Goal: Transaction & Acquisition: Purchase product/service

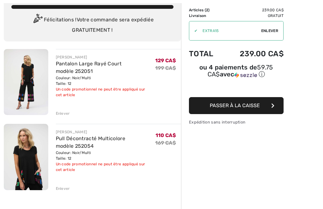
scroll to position [41, 0]
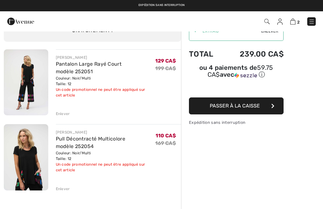
click at [60, 192] on div "Enlever" at bounding box center [63, 189] width 14 height 6
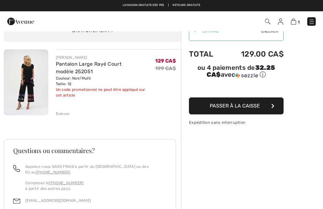
click at [59, 114] on div "Enlever" at bounding box center [63, 114] width 14 height 6
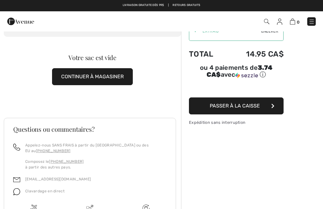
scroll to position [0, 0]
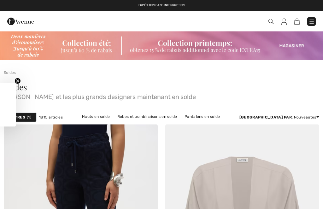
scroll to position [4822, 0]
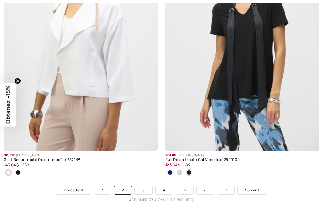
checkbox input "true"
click at [140, 186] on link "3" at bounding box center [143, 190] width 17 height 8
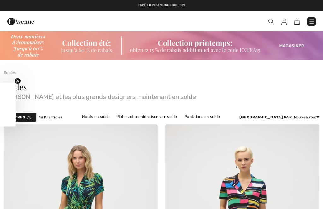
scroll to position [403, 0]
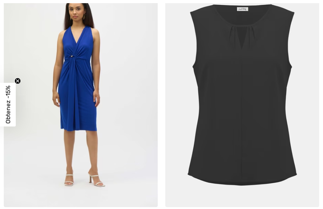
checkbox input "true"
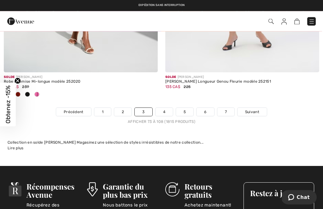
scroll to position [4859, 0]
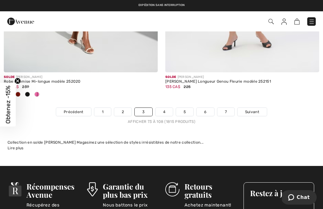
click at [166, 108] on link "4" at bounding box center [163, 112] width 17 height 8
click at [163, 111] on link "4" at bounding box center [163, 112] width 17 height 8
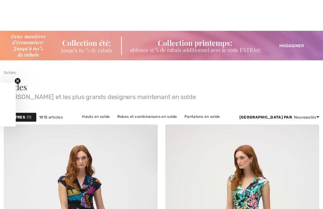
scroll to position [324, 0]
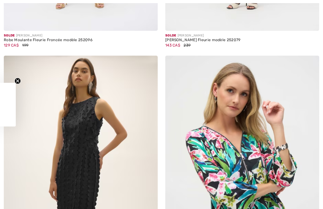
checkbox input "true"
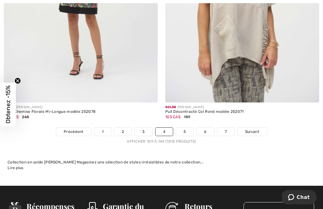
scroll to position [4766, 0]
click at [180, 128] on link "5" at bounding box center [184, 132] width 17 height 8
click at [185, 129] on link "5" at bounding box center [184, 132] width 17 height 8
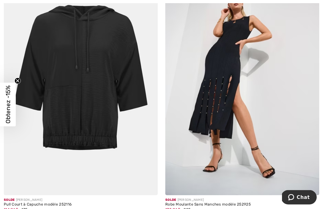
scroll to position [3897, 0]
click at [176, 208] on span "135 CA$" at bounding box center [172, 210] width 15 height 4
click at [193, 203] on div "Robe Moulante Sans Manches modèle 252925" at bounding box center [242, 205] width 154 height 4
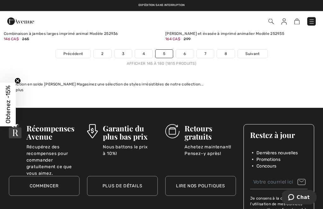
scroll to position [4843, 0]
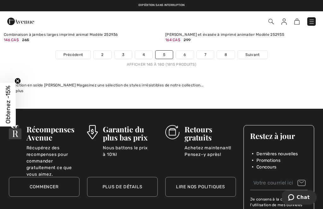
click at [178, 51] on link "6" at bounding box center [184, 55] width 17 height 8
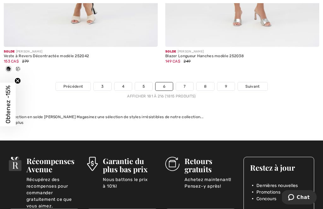
scroll to position [4791, 0]
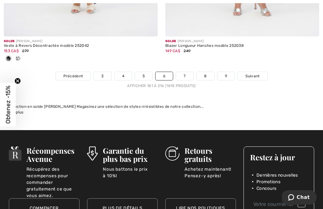
click at [188, 72] on link "7" at bounding box center [184, 76] width 17 height 8
click at [180, 72] on link "7" at bounding box center [184, 76] width 17 height 8
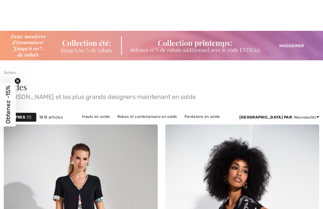
checkbox input "true"
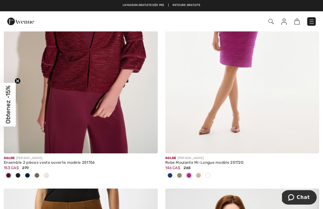
scroll to position [712, 0]
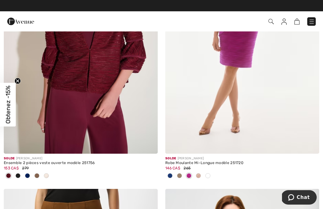
click at [178, 166] on span "146 CA$" at bounding box center [172, 168] width 15 height 4
click at [227, 62] on img at bounding box center [242, 38] width 154 height 231
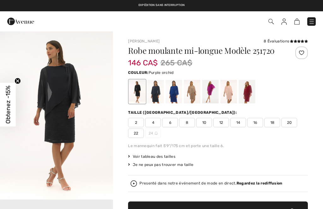
click at [207, 89] on div at bounding box center [210, 92] width 16 height 24
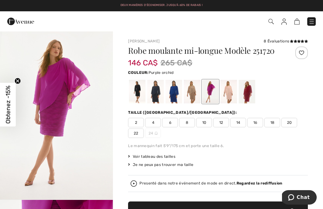
click at [220, 123] on span "12" at bounding box center [221, 122] width 16 height 9
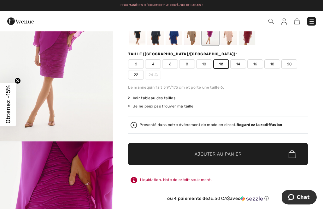
scroll to position [58, 0]
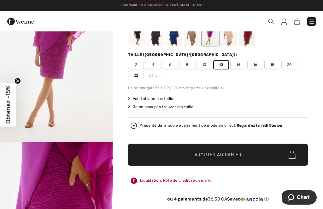
click at [203, 158] on span "Ajouter au panier" at bounding box center [217, 155] width 47 height 7
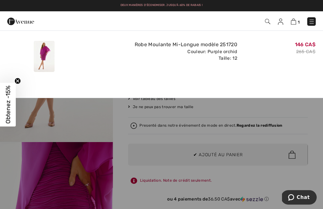
scroll to position [0, 0]
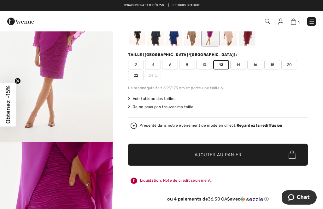
click at [296, 21] on img at bounding box center [292, 22] width 5 height 6
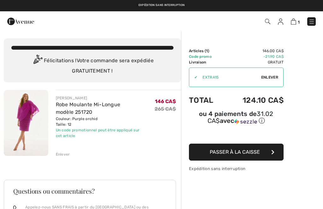
click at [25, 113] on img at bounding box center [26, 123] width 44 height 66
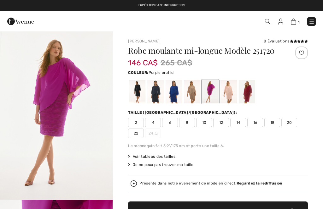
checkbox input "true"
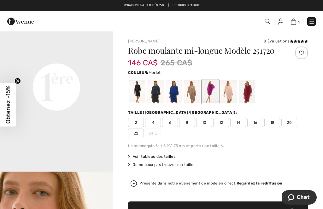
click at [244, 92] on div at bounding box center [246, 92] width 16 height 24
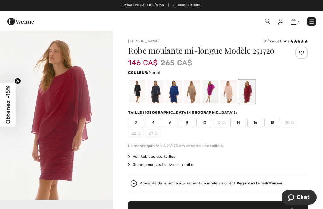
click at [243, 92] on div at bounding box center [246, 92] width 16 height 24
click at [224, 93] on div at bounding box center [228, 92] width 16 height 24
click at [205, 90] on div at bounding box center [210, 92] width 16 height 24
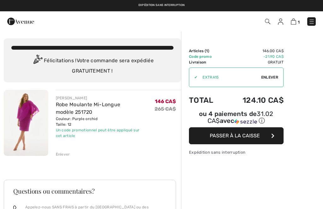
checkbox input "true"
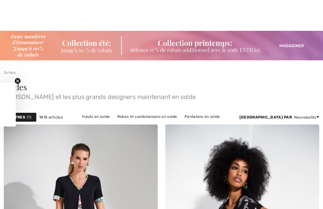
scroll to position [1085, 0]
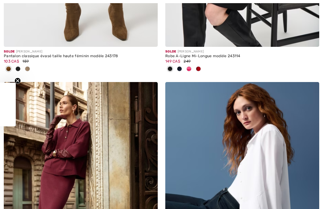
checkbox input "true"
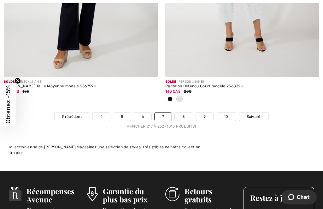
scroll to position [4864, 0]
click at [183, 113] on link "8" at bounding box center [184, 117] width 18 height 8
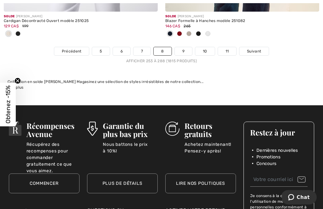
scroll to position [4878, 0]
click at [184, 47] on link "9" at bounding box center [183, 51] width 17 height 8
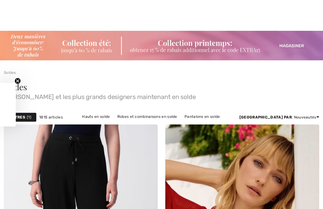
checkbox input "true"
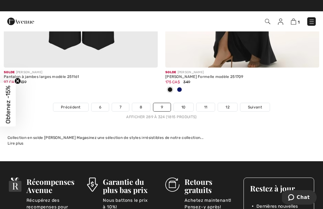
scroll to position [4927, 0]
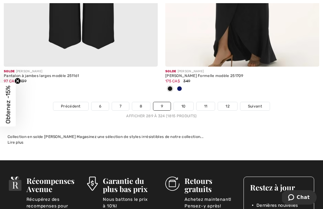
click at [184, 103] on link "10" at bounding box center [184, 106] width 20 height 8
click at [181, 103] on link "10" at bounding box center [184, 106] width 20 height 8
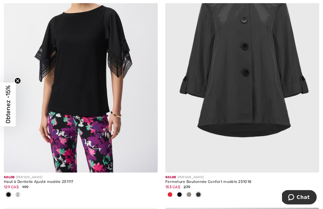
scroll to position [4289, 0]
click at [54, 112] on img at bounding box center [81, 57] width 154 height 231
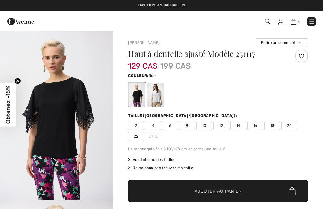
click at [221, 127] on span "12" at bounding box center [221, 125] width 16 height 9
click at [220, 125] on span "12" at bounding box center [221, 125] width 16 height 9
click at [224, 189] on span "Ajouter au panier" at bounding box center [217, 191] width 47 height 7
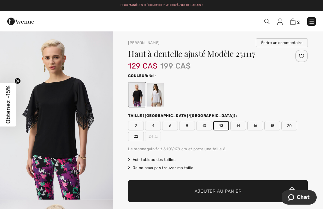
click at [291, 21] on img at bounding box center [292, 22] width 5 height 6
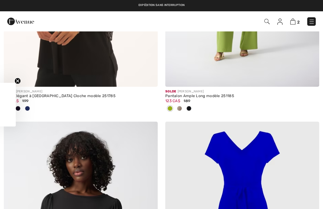
checkbox input "true"
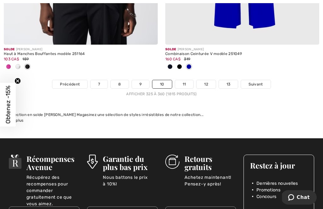
scroll to position [4954, 0]
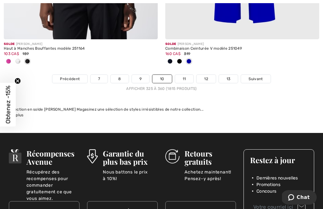
click at [180, 75] on link "11" at bounding box center [184, 79] width 19 height 8
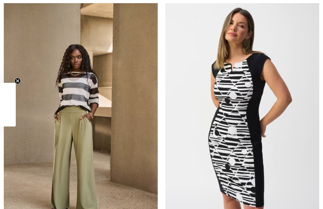
checkbox input "true"
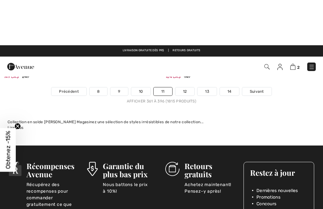
scroll to position [4770, 0]
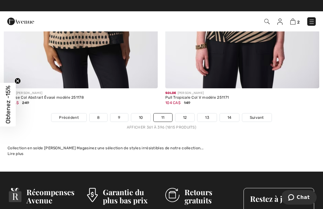
click at [185, 114] on link "12" at bounding box center [184, 118] width 19 height 8
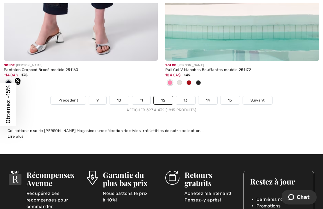
scroll to position [4852, 0]
